Goal: Check status

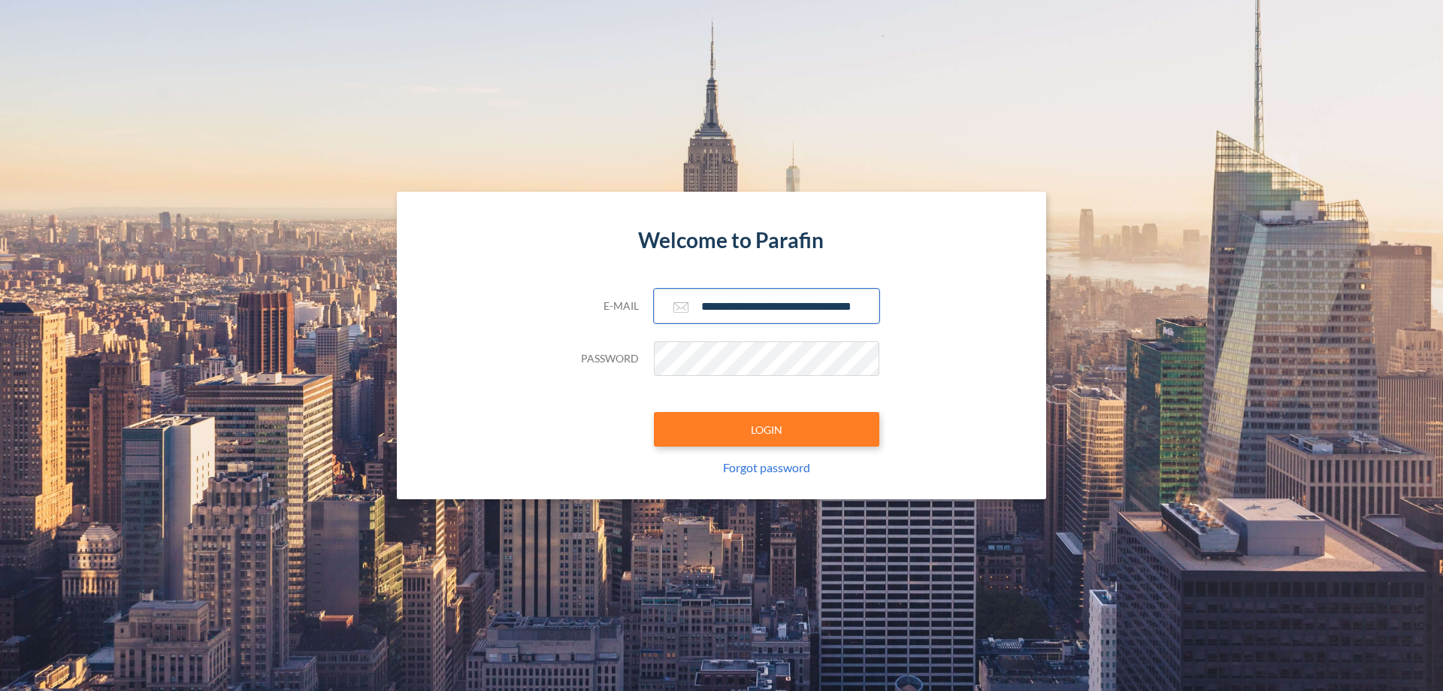
scroll to position [0, 24]
type input "**********"
click at [767, 429] on button "LOGIN" at bounding box center [766, 429] width 225 height 35
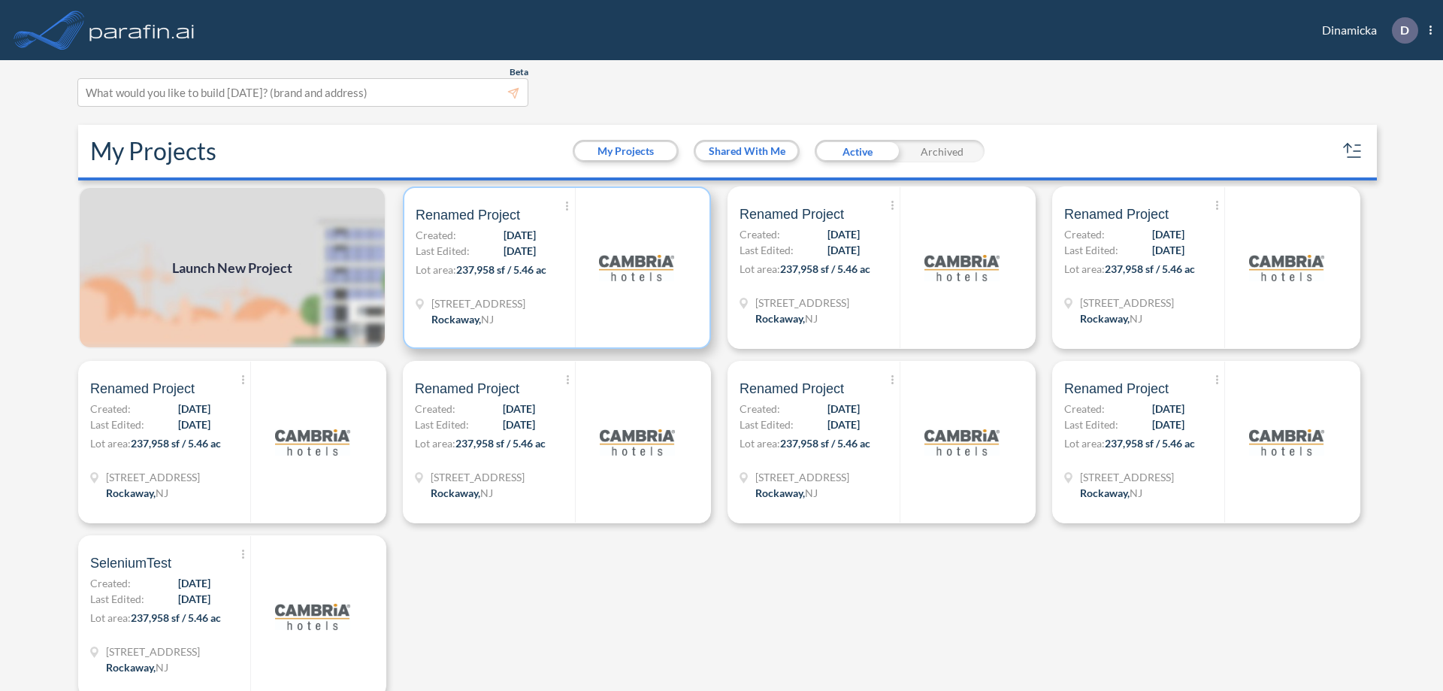
scroll to position [4, 0]
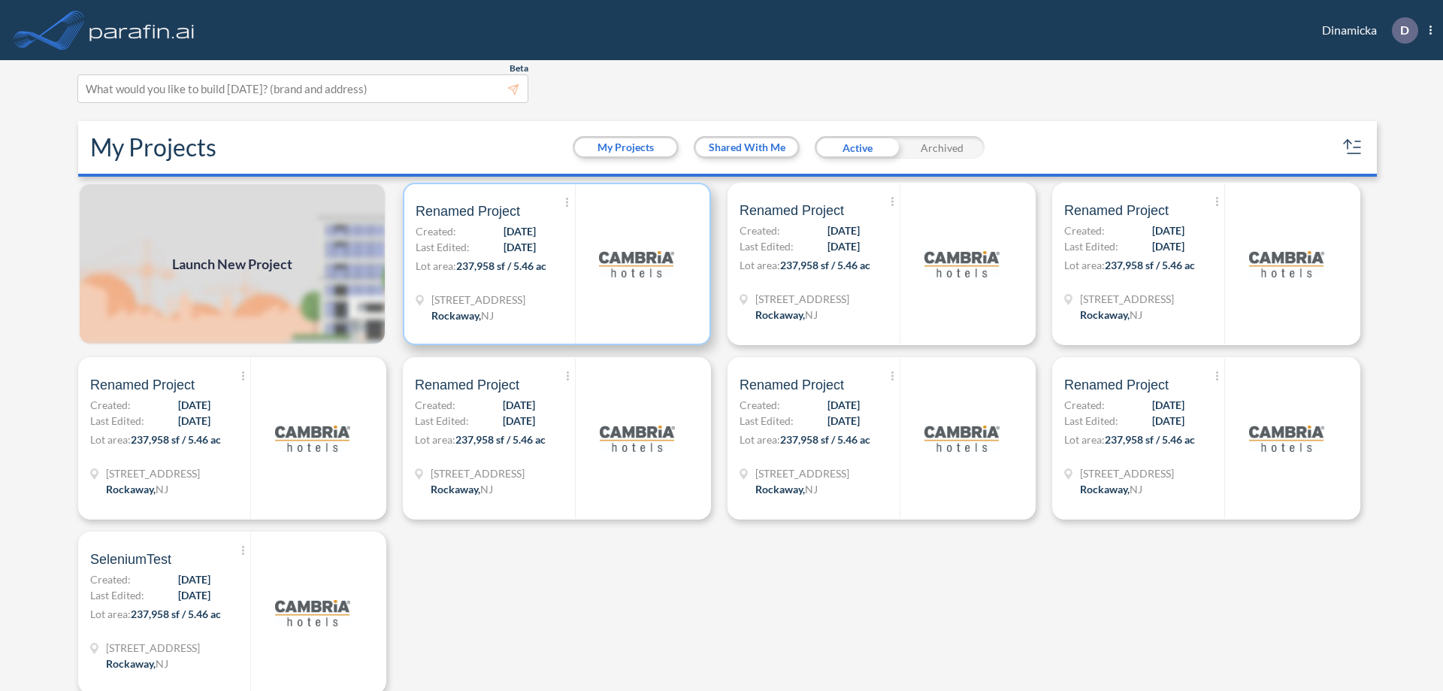
click at [554, 264] on p "Lot area: 237,958 sf / 5.46 ac" at bounding box center [495, 269] width 159 height 22
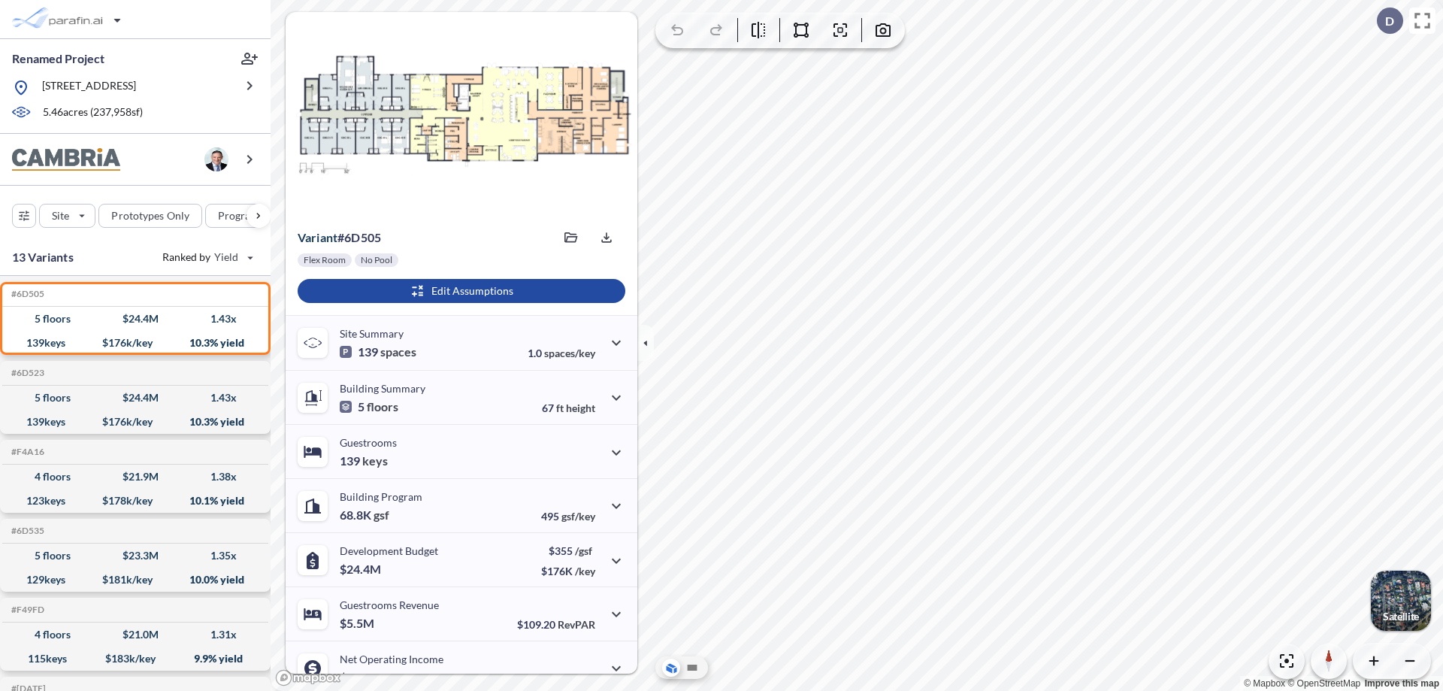
scroll to position [76, 0]
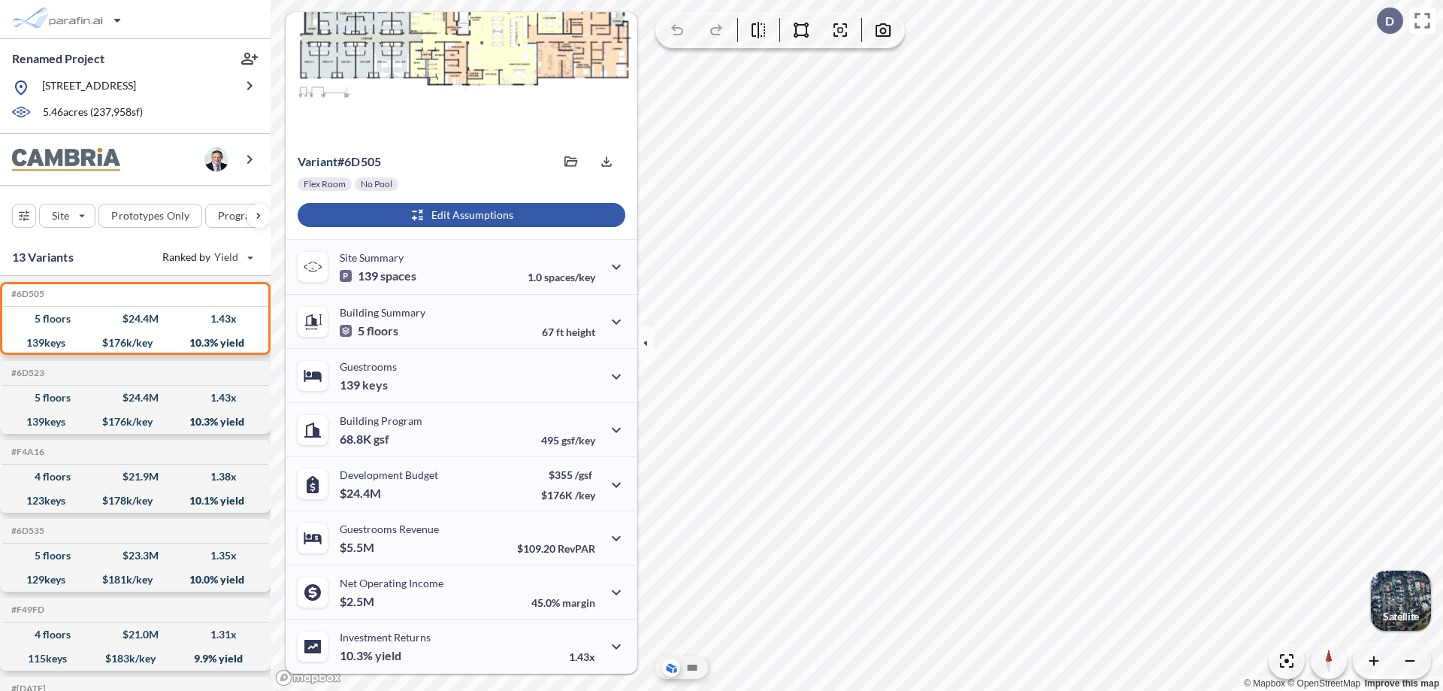
click at [459, 215] on div "button" at bounding box center [462, 215] width 328 height 24
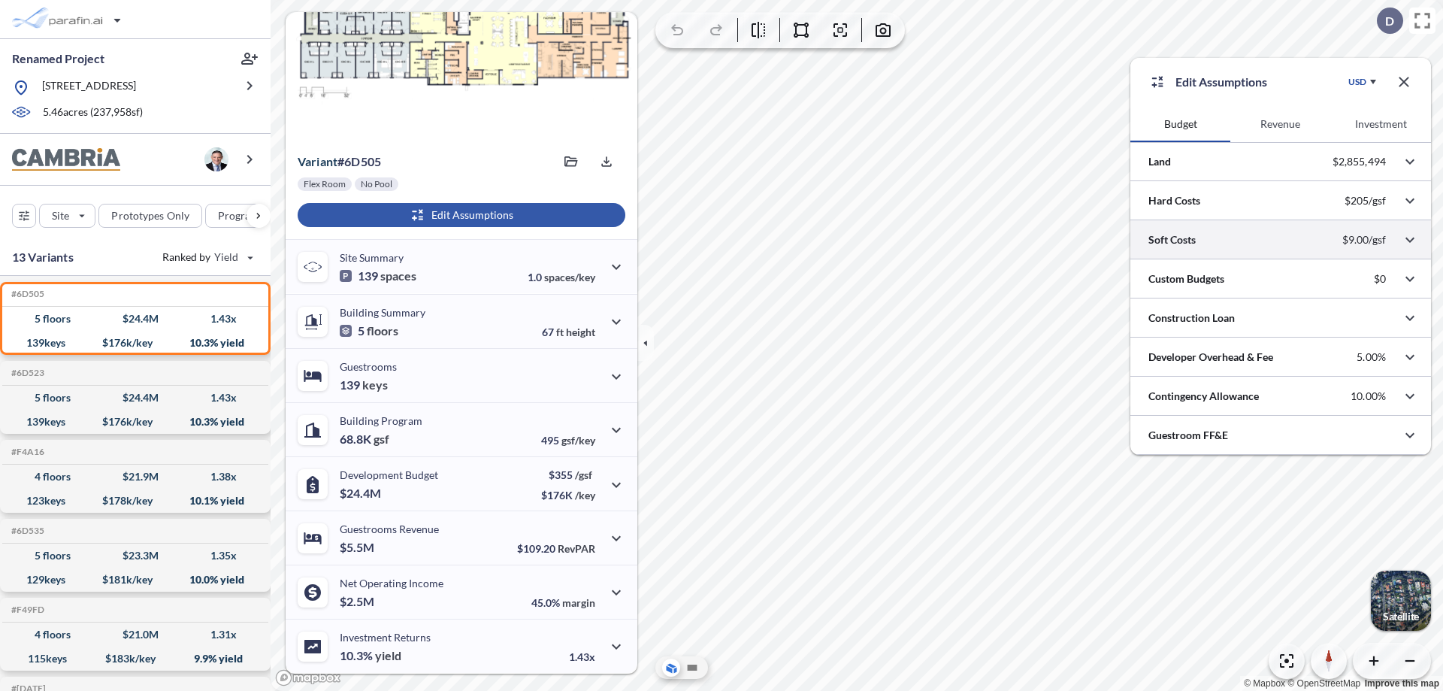
click at [1281, 240] on div at bounding box center [1280, 239] width 301 height 38
